Goal: Check status: Check status

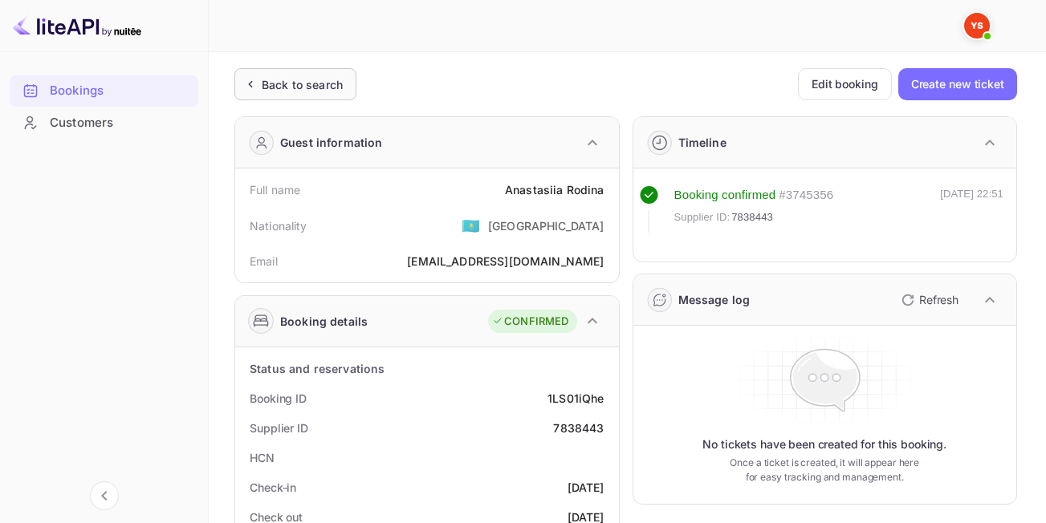
click at [328, 78] on div "Back to search" at bounding box center [302, 84] width 81 height 17
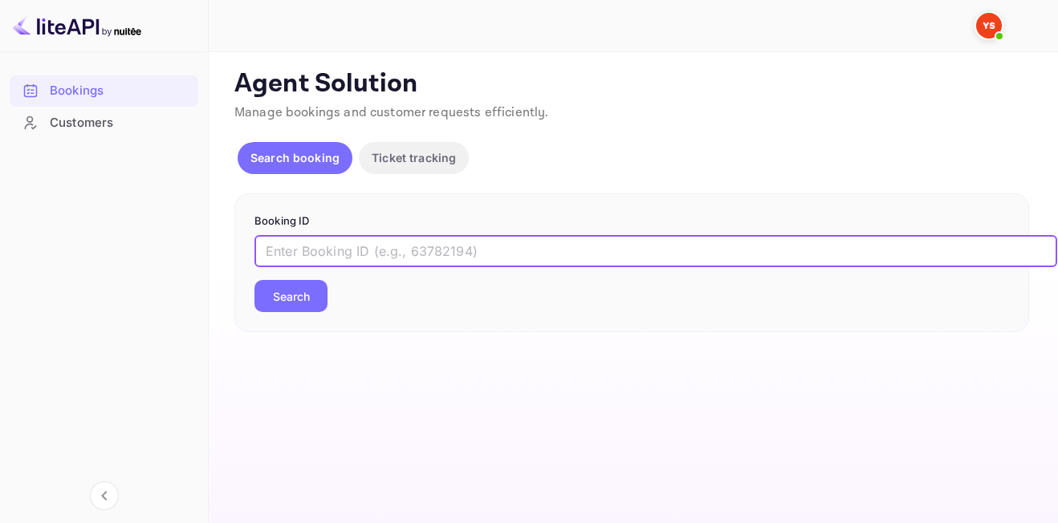
click at [491, 246] on input "text" at bounding box center [656, 251] width 803 height 32
paste input "9621261"
type input "9621261"
click at [309, 296] on button "Search" at bounding box center [291, 296] width 73 height 32
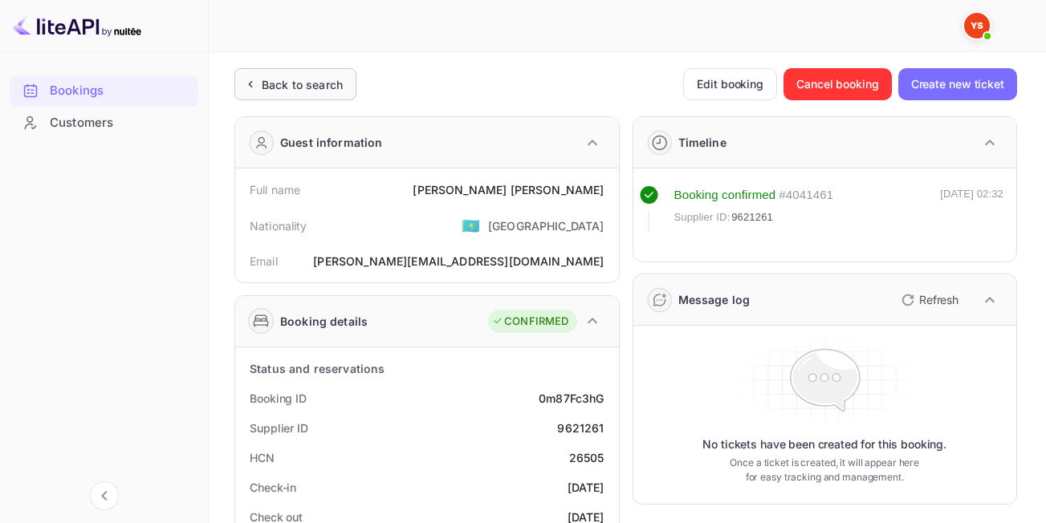
click at [311, 81] on div "Back to search" at bounding box center [302, 84] width 81 height 17
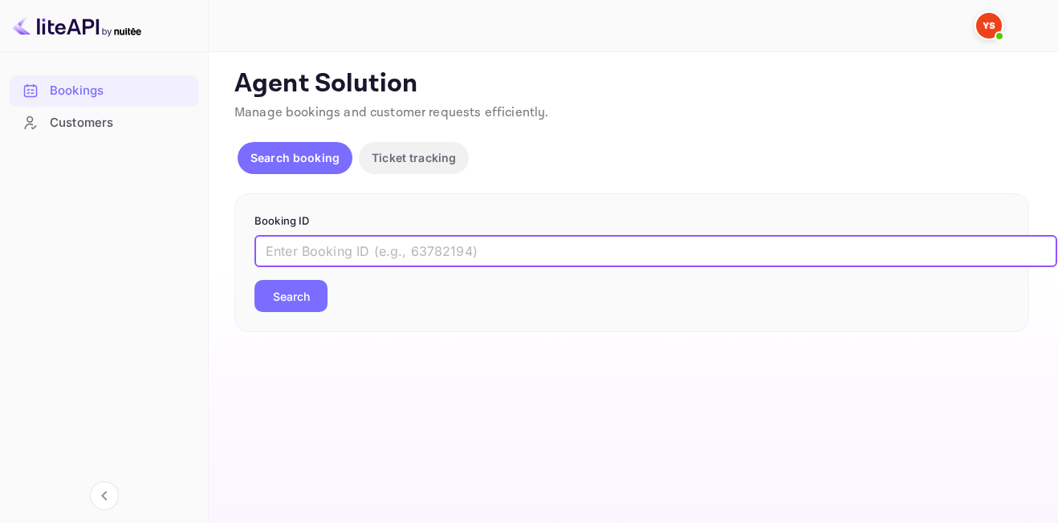
click at [380, 254] on input "text" at bounding box center [656, 251] width 803 height 32
paste input "9262806"
type input "9262806"
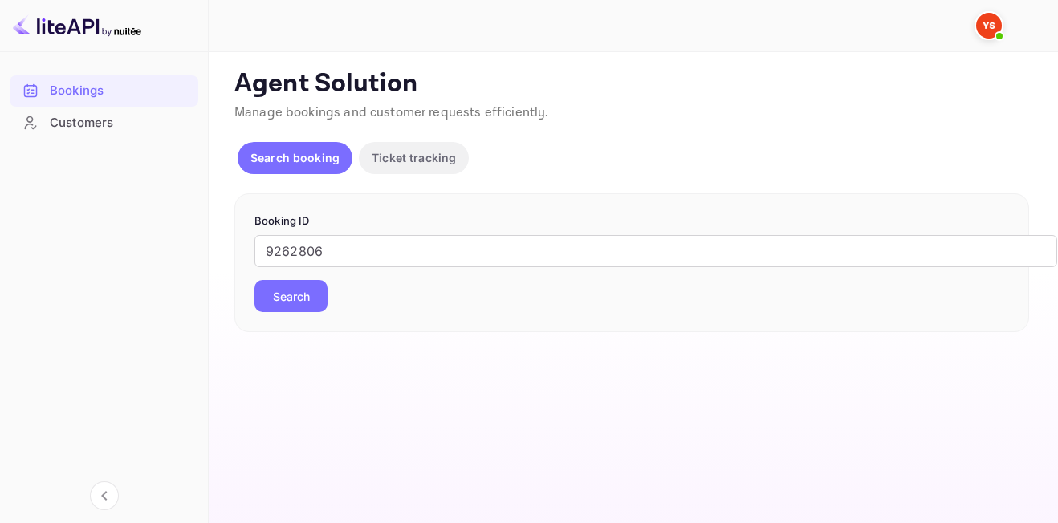
click at [311, 303] on button "Search" at bounding box center [291, 296] width 73 height 32
